Goal: Transaction & Acquisition: Obtain resource

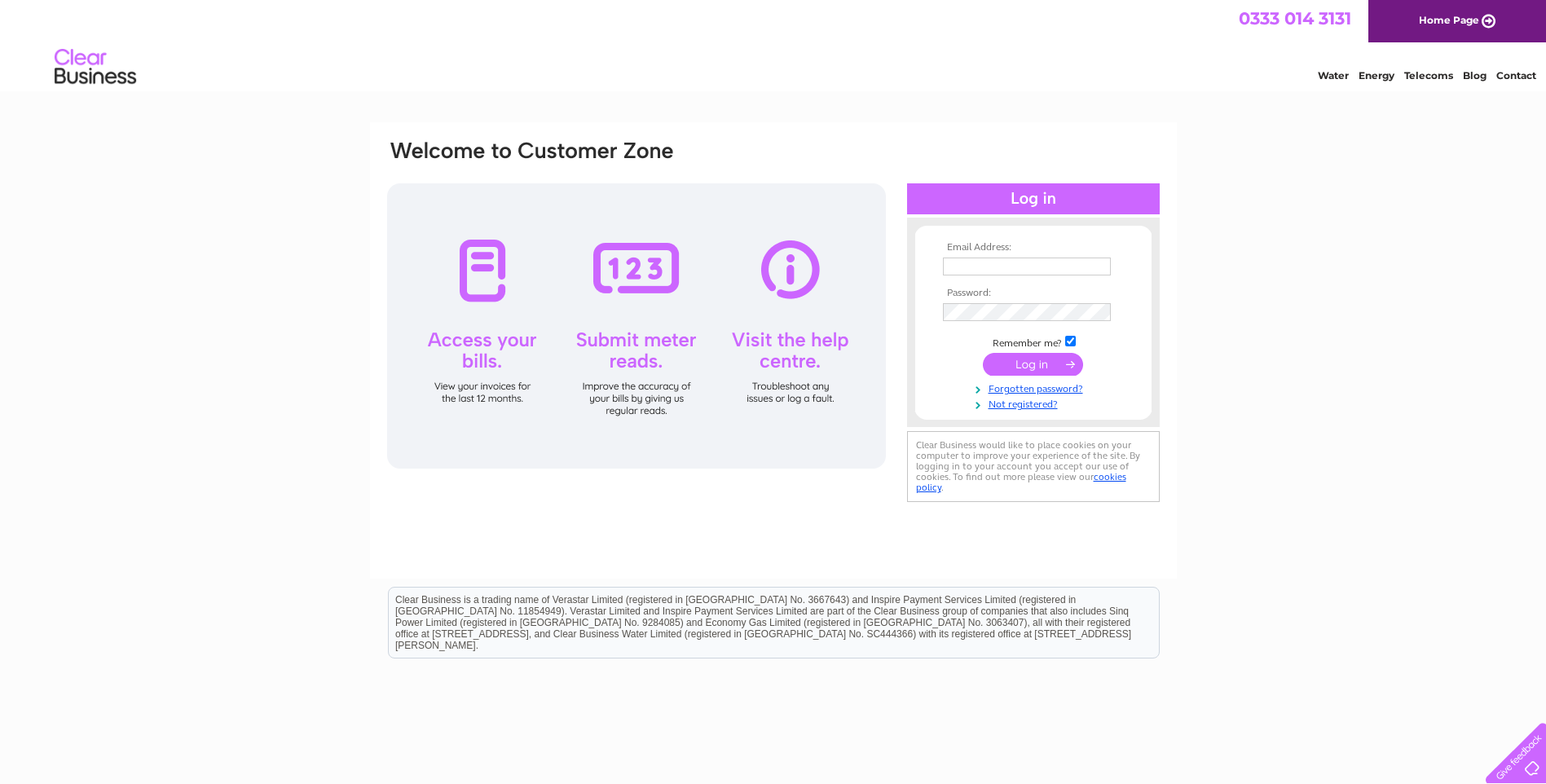
type input "yaom8020@gmail.com"
click at [1032, 358] on input "submit" at bounding box center [1033, 364] width 101 height 22
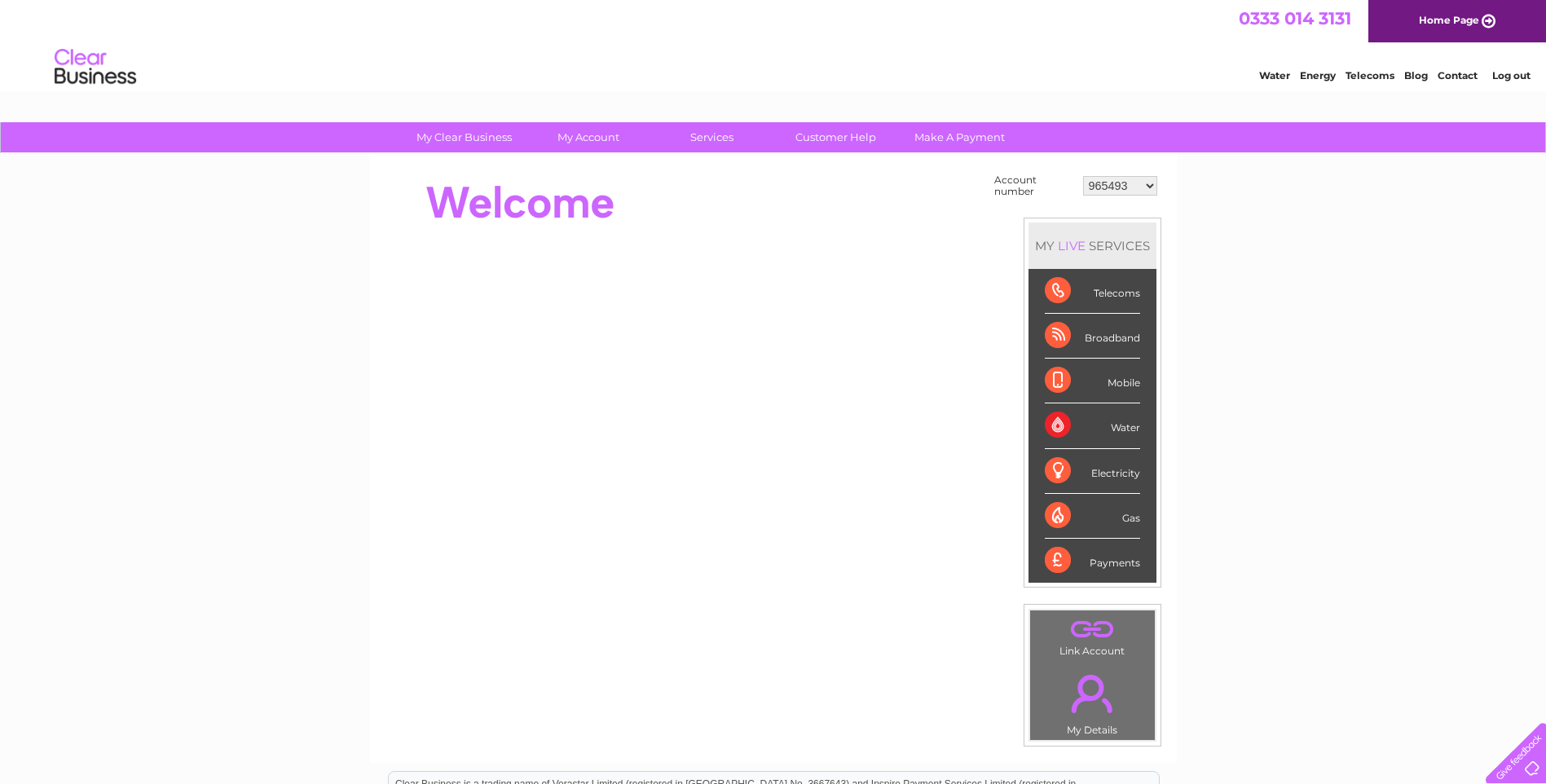
click at [1149, 184] on select "965493 30300184" at bounding box center [1120, 185] width 75 height 20
select select "30300184"
click at [1083, 176] on select "965493 30300184" at bounding box center [1120, 185] width 75 height 20
click at [1123, 179] on select "965493 30300184" at bounding box center [1120, 185] width 75 height 20
click at [1244, 205] on div "My Clear Business Login Details My Details My Preferences Link Account My Accou…" at bounding box center [773, 581] width 1546 height 919
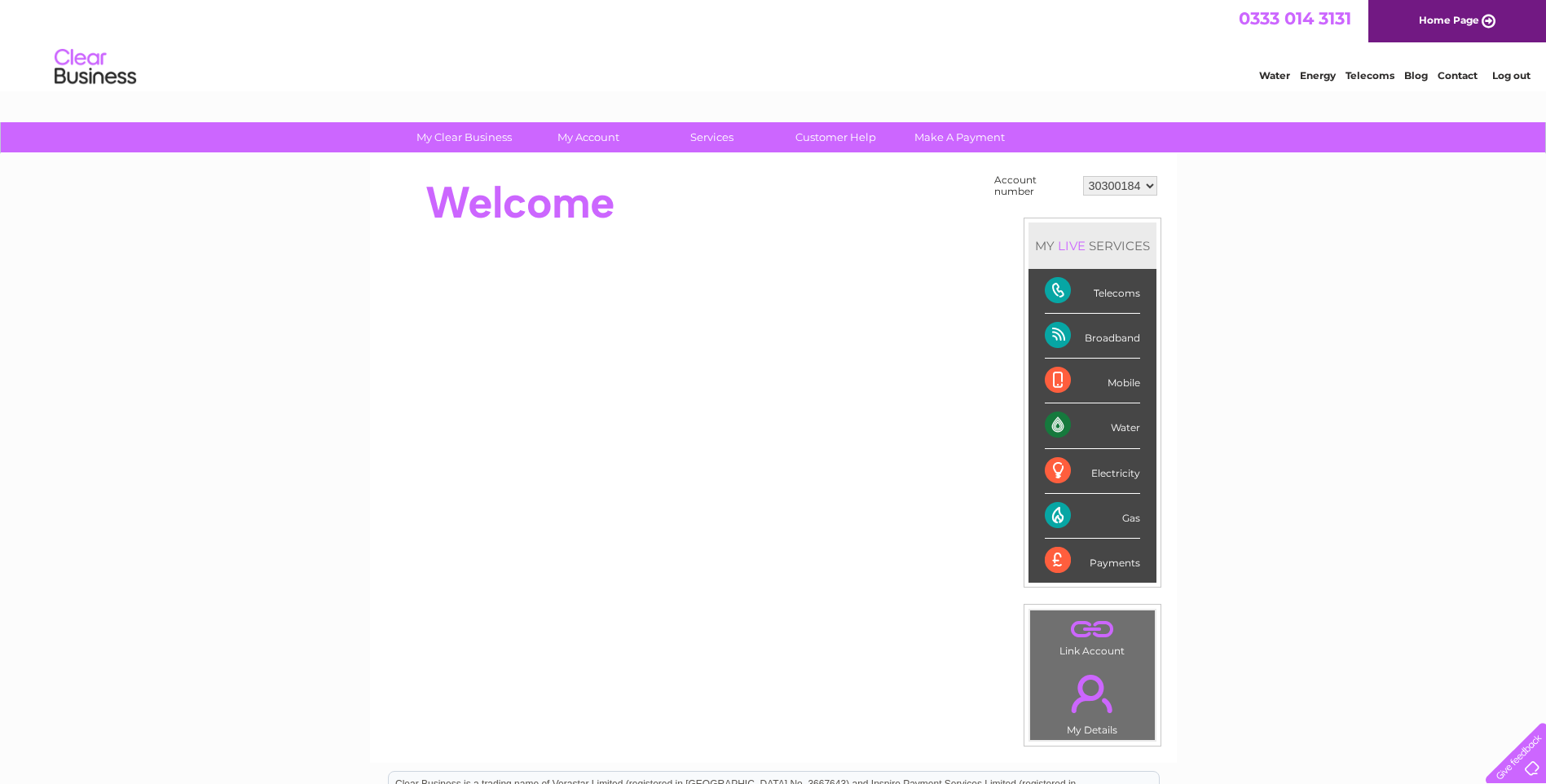
click at [1065, 426] on div "Water" at bounding box center [1092, 426] width 95 height 45
click at [1130, 425] on div "Water" at bounding box center [1092, 426] width 95 height 45
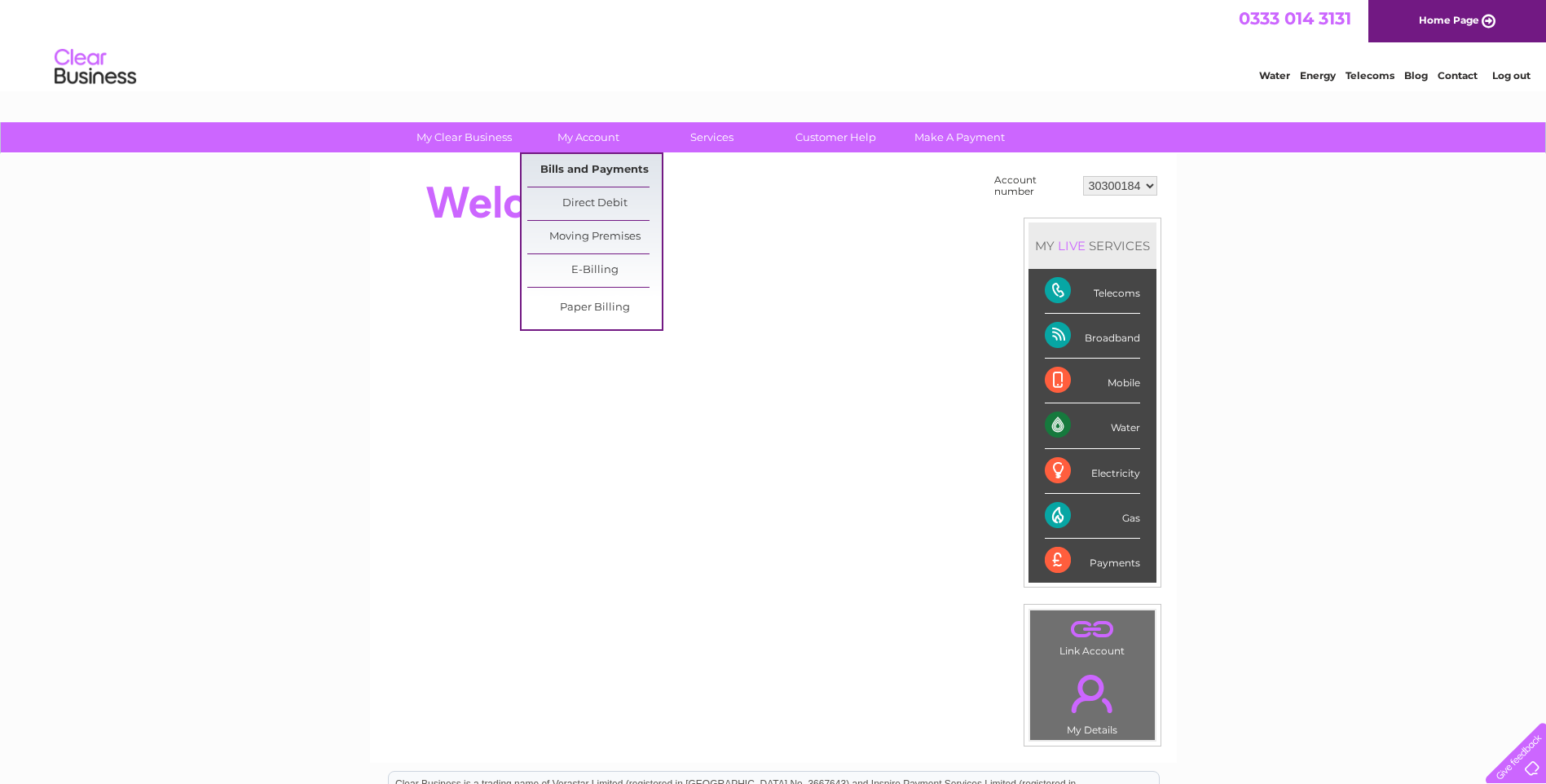
click at [570, 159] on link "Bills and Payments" at bounding box center [594, 169] width 134 height 33
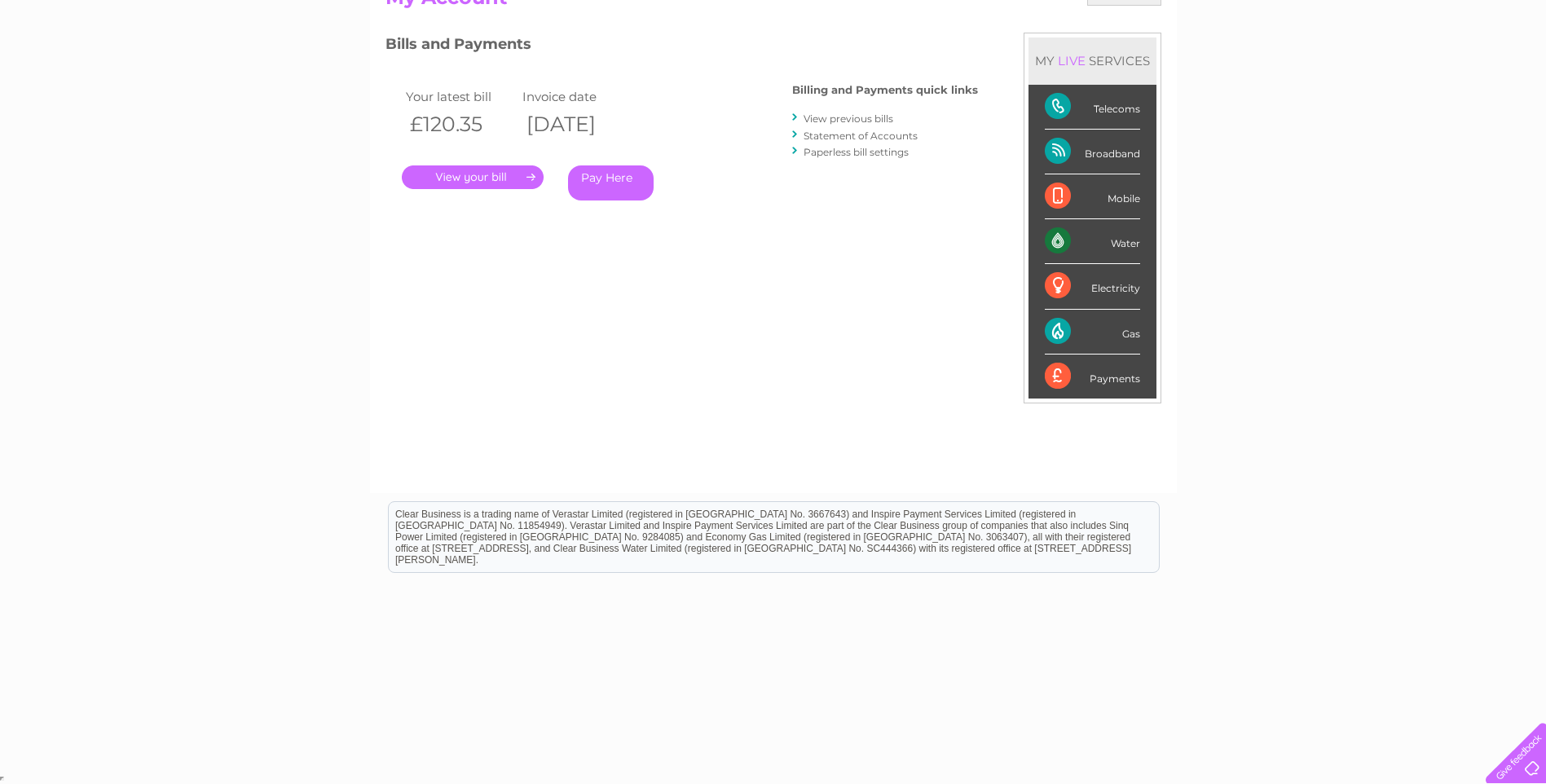
scroll to position [119, 0]
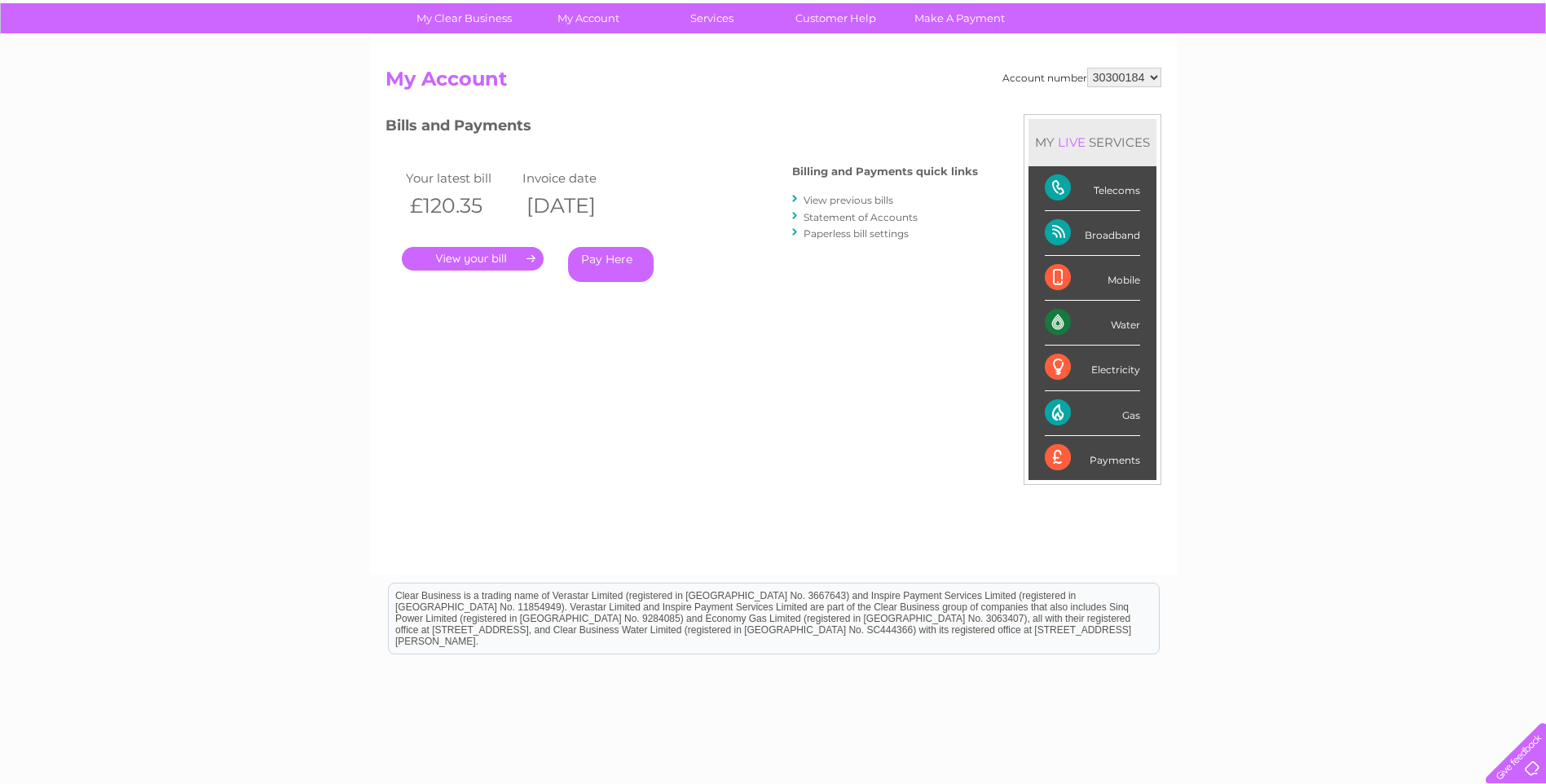
click at [506, 255] on link "." at bounding box center [472, 258] width 142 height 23
click at [871, 200] on link "View previous bills" at bounding box center [848, 199] width 89 height 12
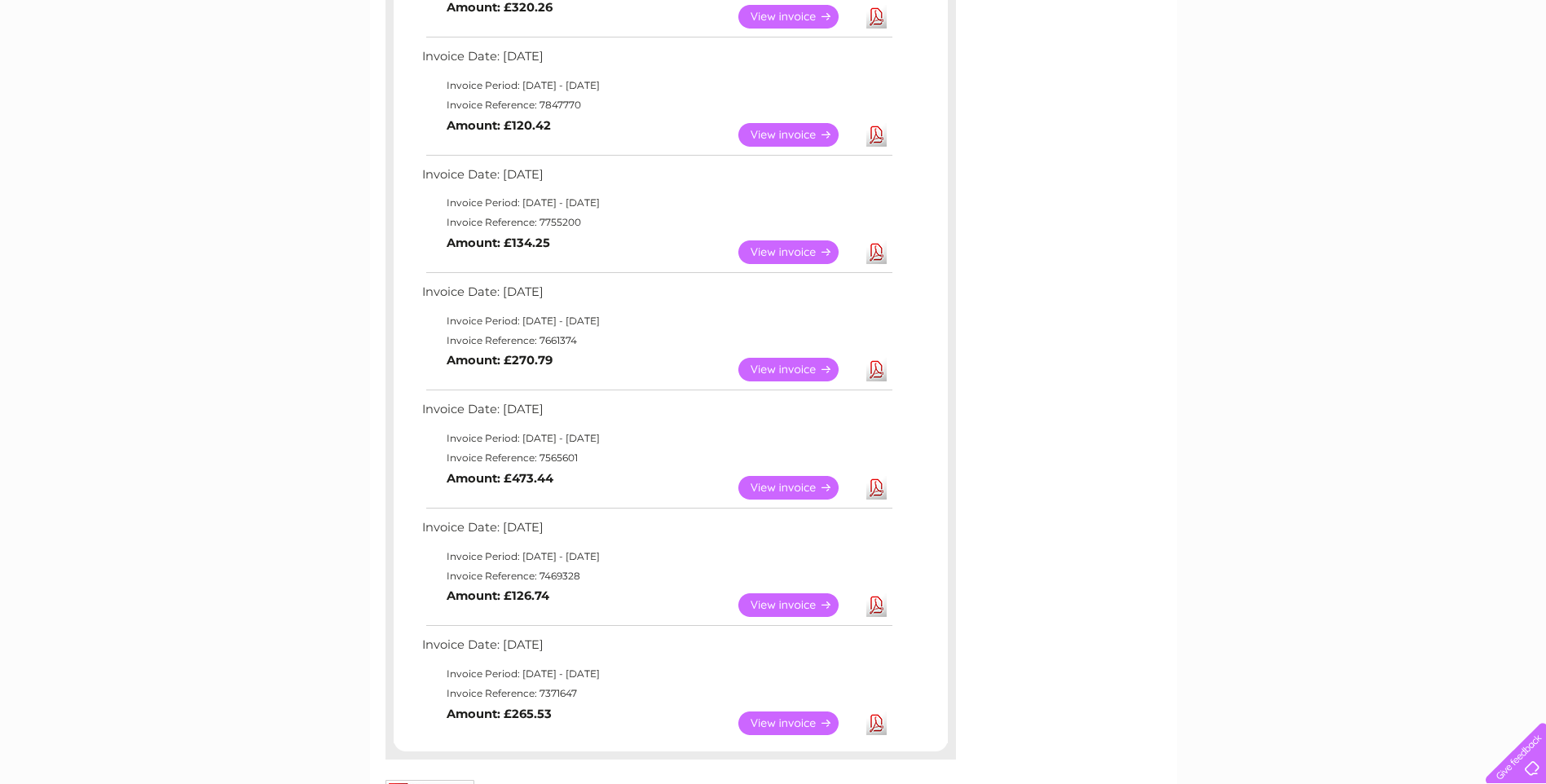
scroll to position [570, 0]
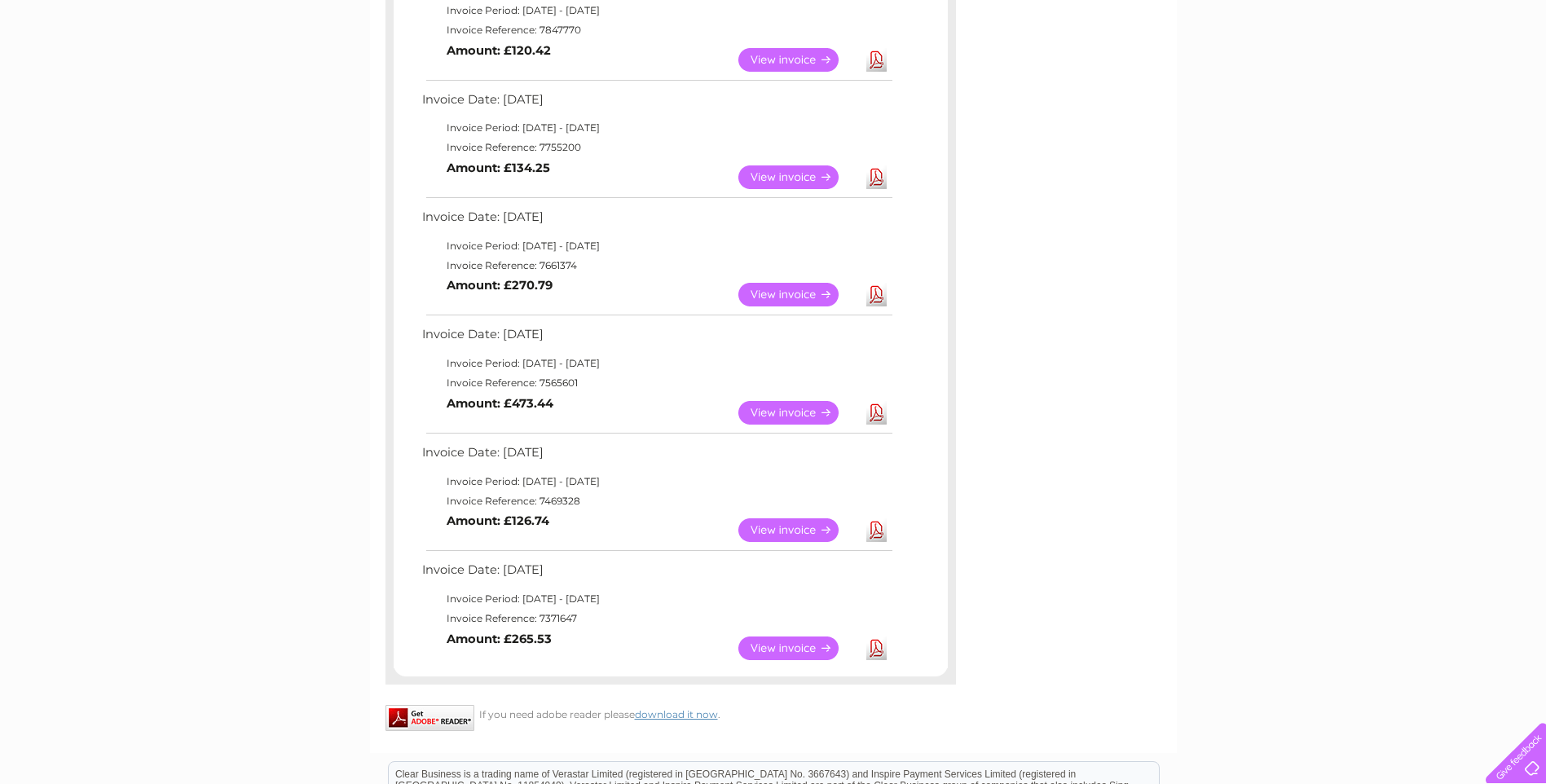
click at [874, 524] on link "Download" at bounding box center [876, 529] width 20 height 23
click at [875, 407] on link "Download" at bounding box center [876, 412] width 20 height 23
click at [873, 528] on link "Download" at bounding box center [876, 529] width 20 height 23
click at [776, 527] on link "View" at bounding box center [798, 529] width 120 height 23
click at [807, 409] on link "View" at bounding box center [798, 412] width 120 height 23
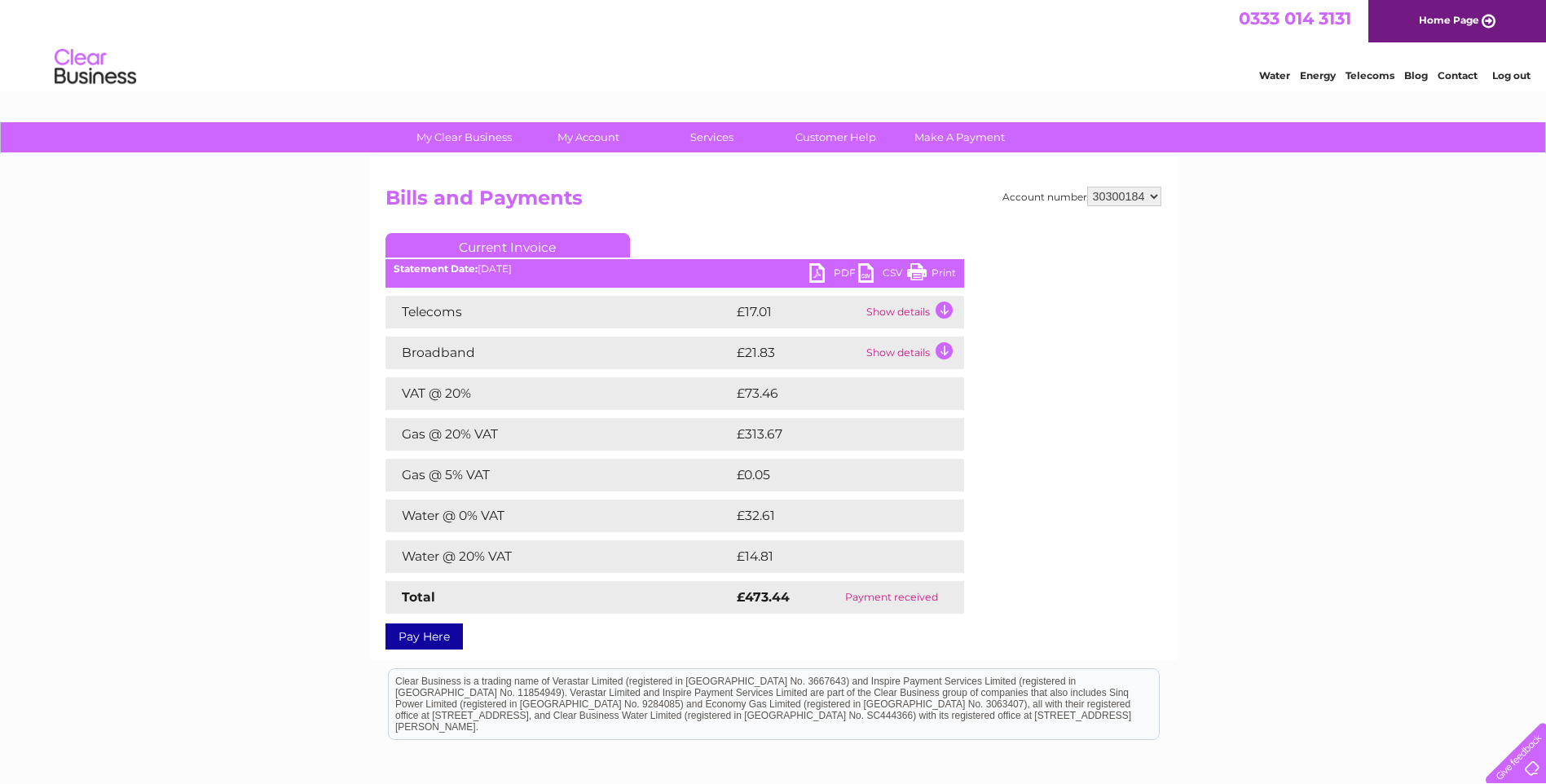
click at [807, 264] on div "Statement Date: [DATE]" at bounding box center [674, 269] width 578 height 11
click at [812, 267] on link "PDF" at bounding box center [834, 275] width 48 height 23
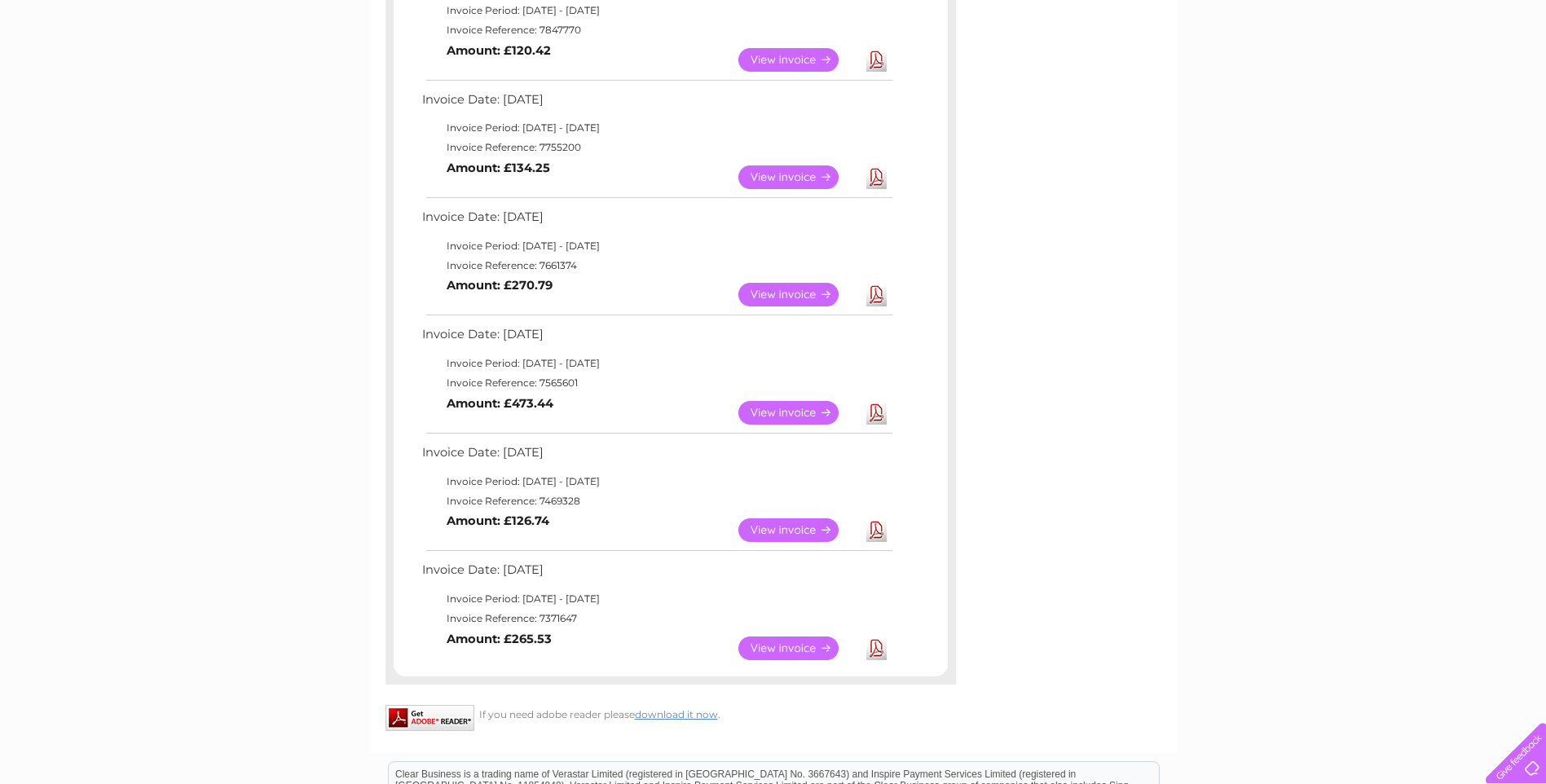
click at [815, 522] on link "View" at bounding box center [798, 529] width 120 height 23
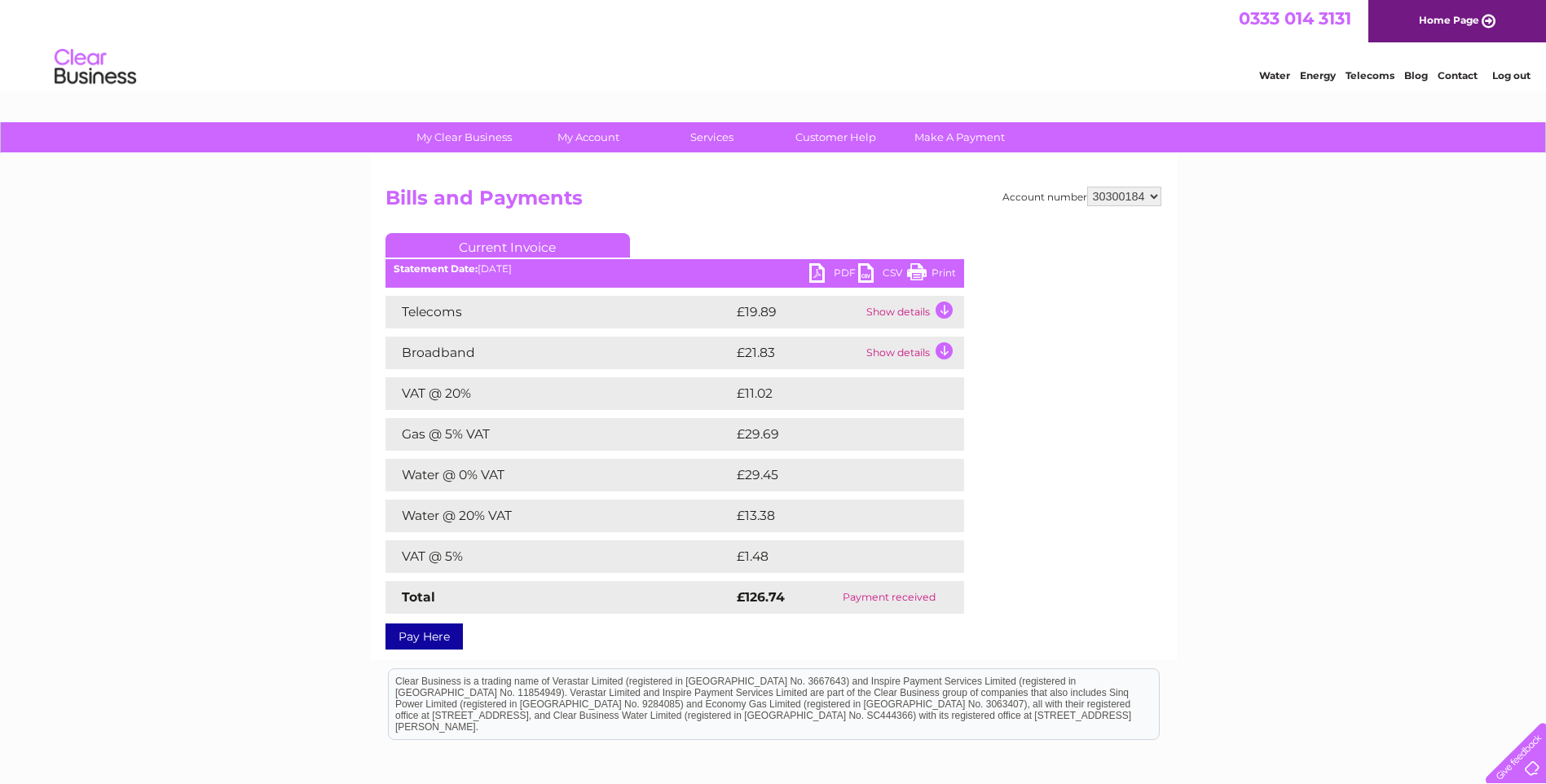
click at [824, 270] on link "PDF" at bounding box center [834, 275] width 48 height 23
